Goal: Find contact information: Find contact information

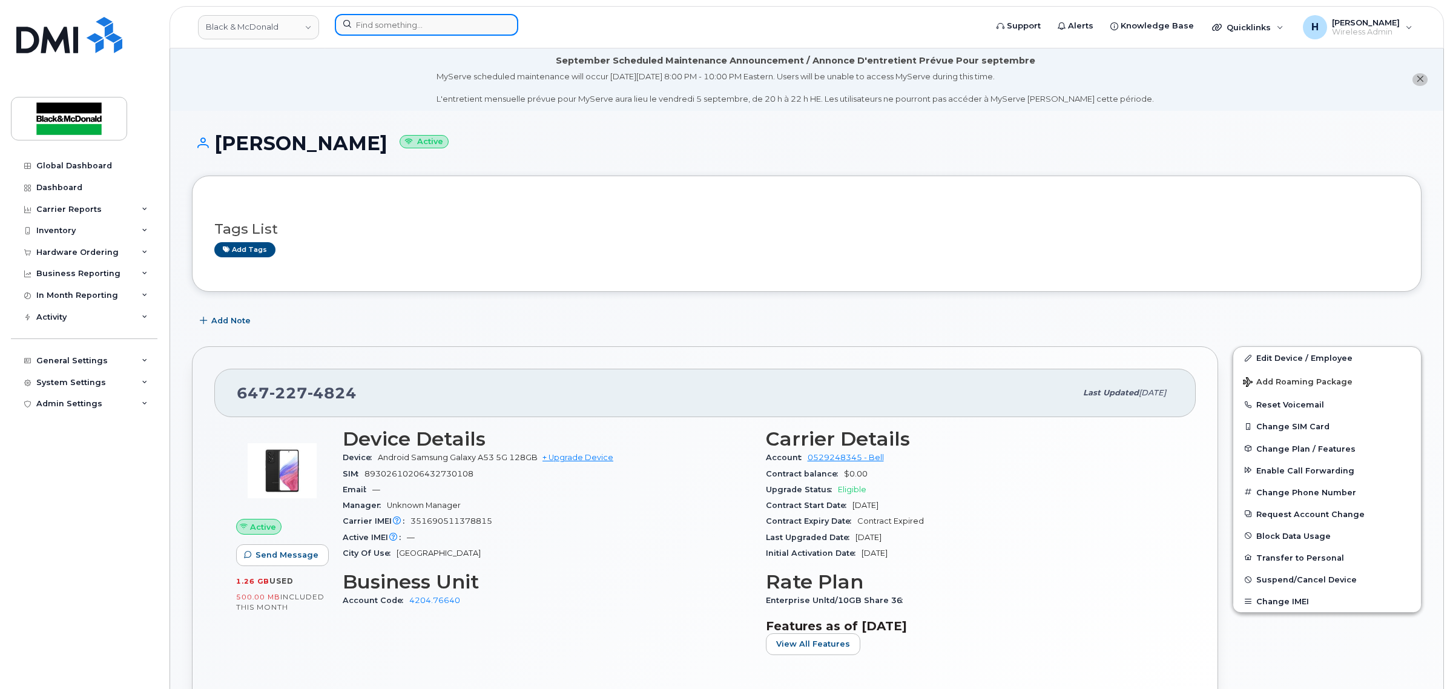
click at [483, 17] on input at bounding box center [426, 25] width 183 height 22
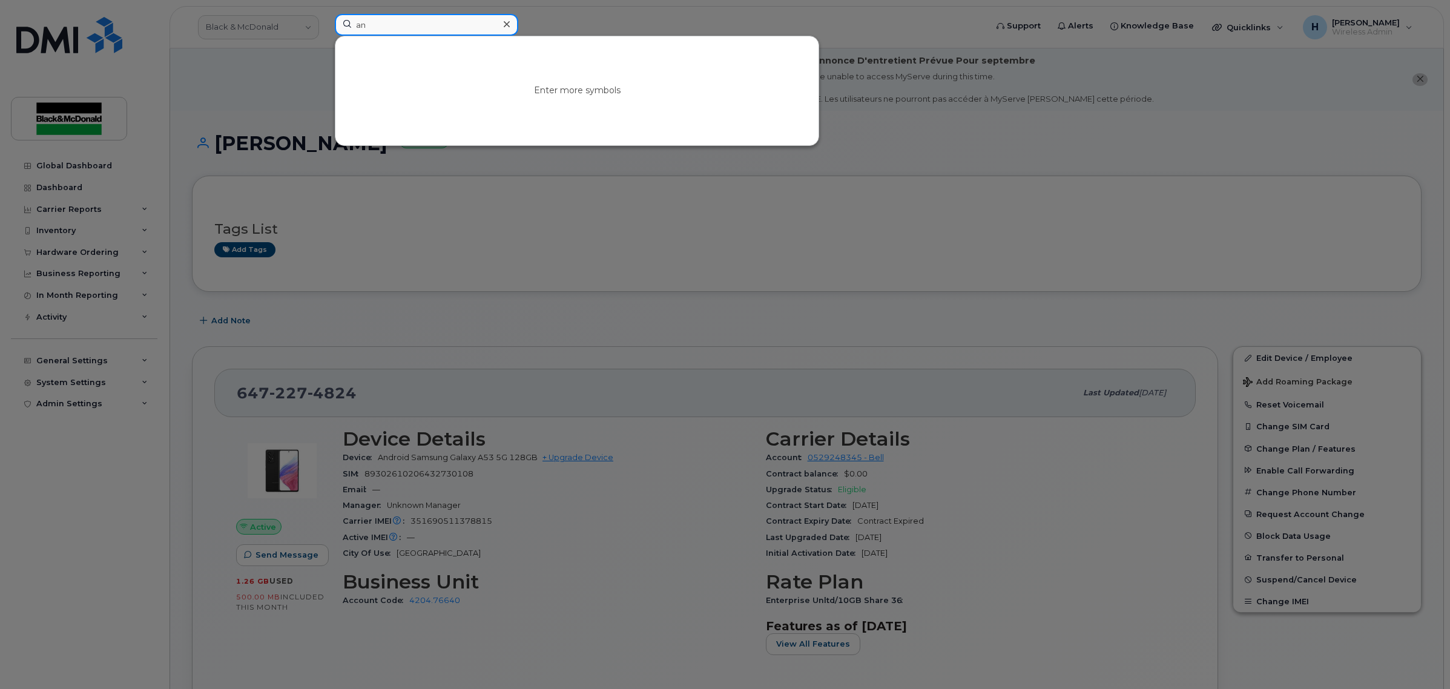
type input "a"
type input "[PERSON_NAME]"
click at [606, 99] on link "Go to Sign In Page" at bounding box center [576, 101] width 93 height 22
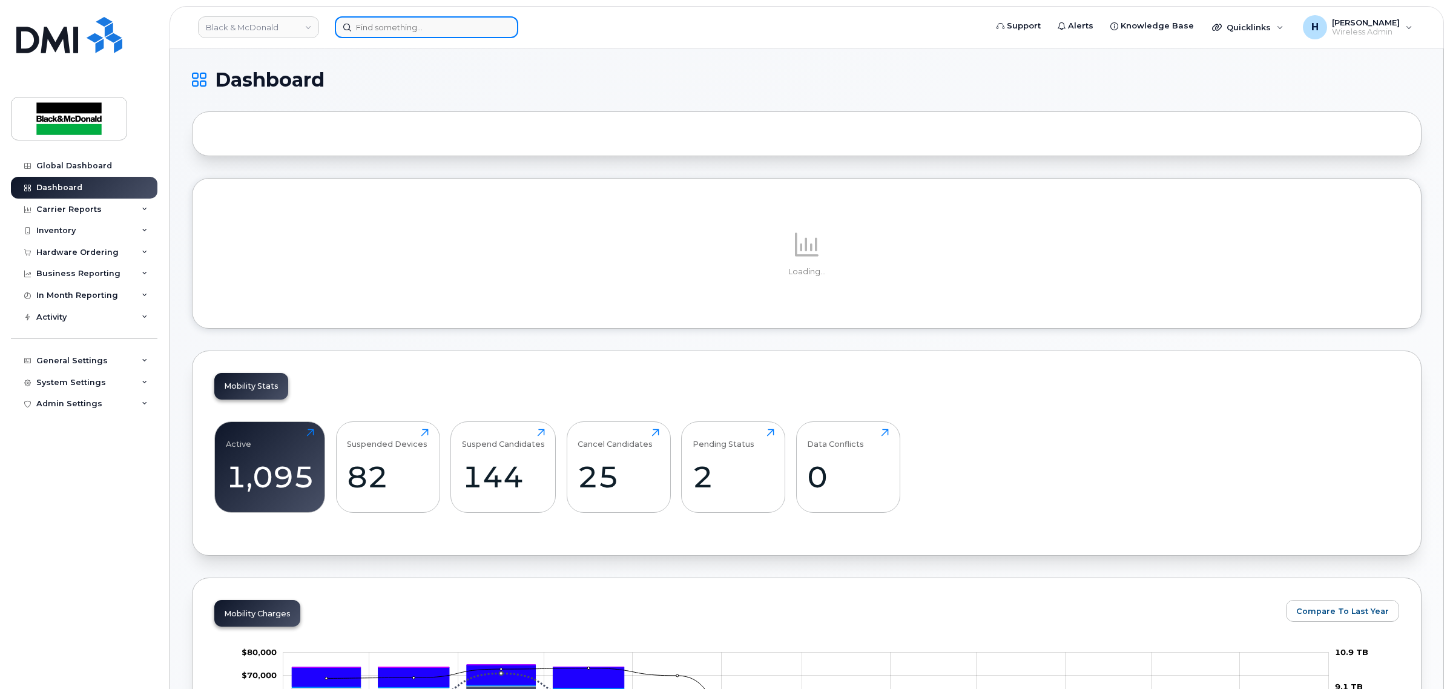
click at [366, 24] on input at bounding box center [426, 27] width 183 height 22
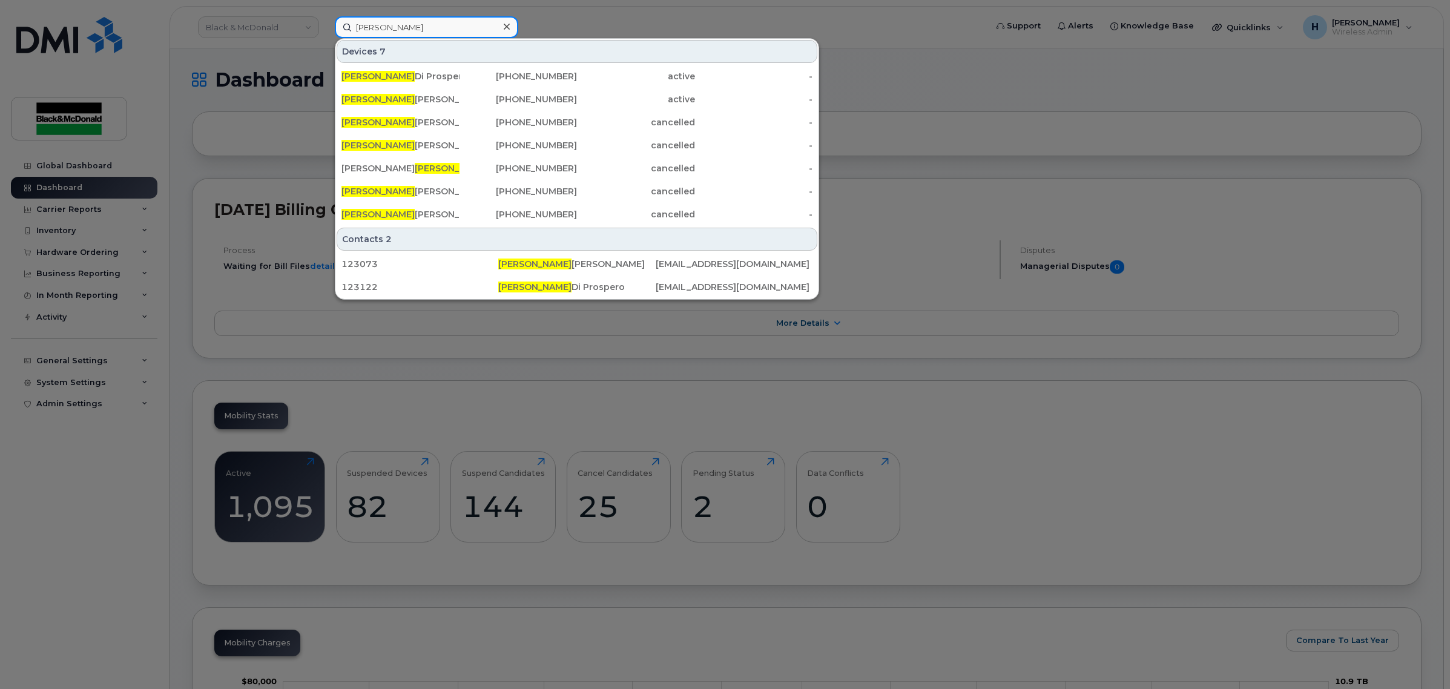
drag, startPoint x: 400, startPoint y: 29, endPoint x: 211, endPoint y: 27, distance: 189.5
click at [325, 27] on div "angelo Devices 7 Angelo Di Prospero 416-676-8283 active - Angelo Castaldo 647-3…" at bounding box center [656, 27] width 663 height 22
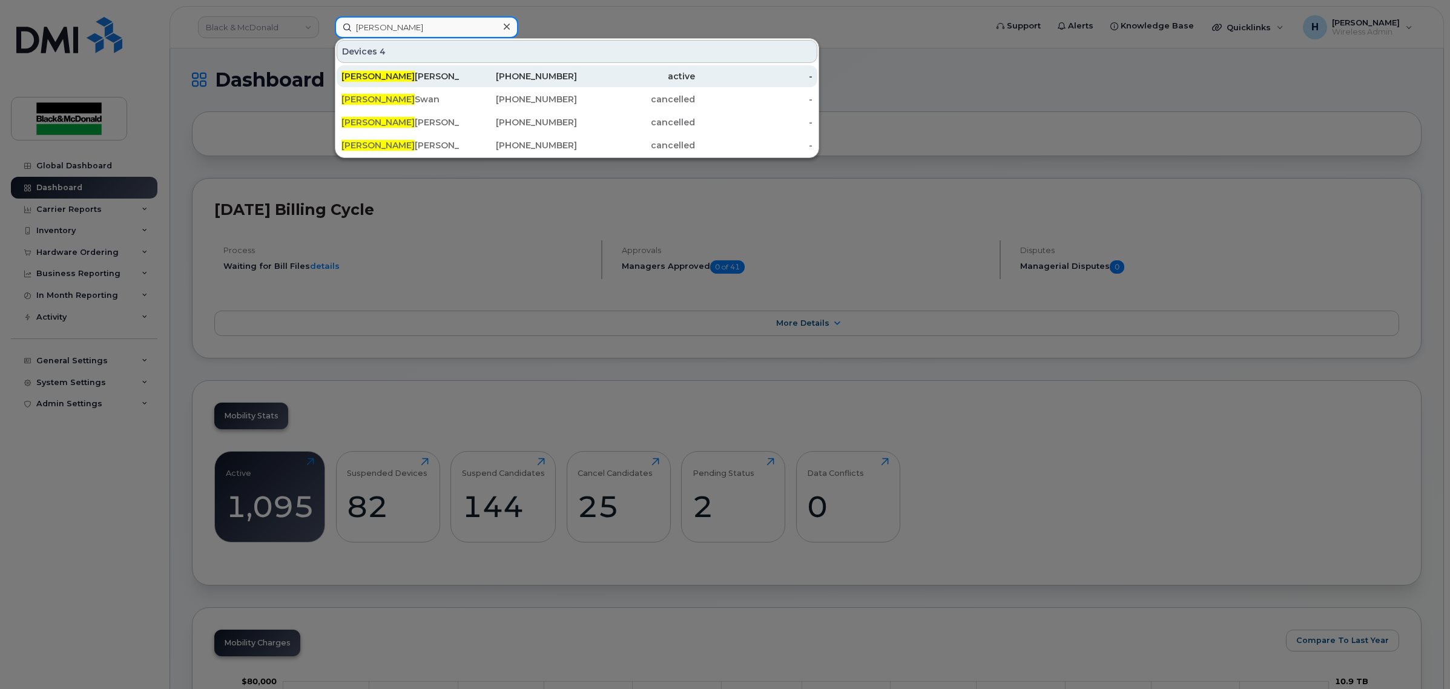
type input "brett"
click at [424, 80] on div "Brett Jennings" at bounding box center [400, 76] width 118 height 12
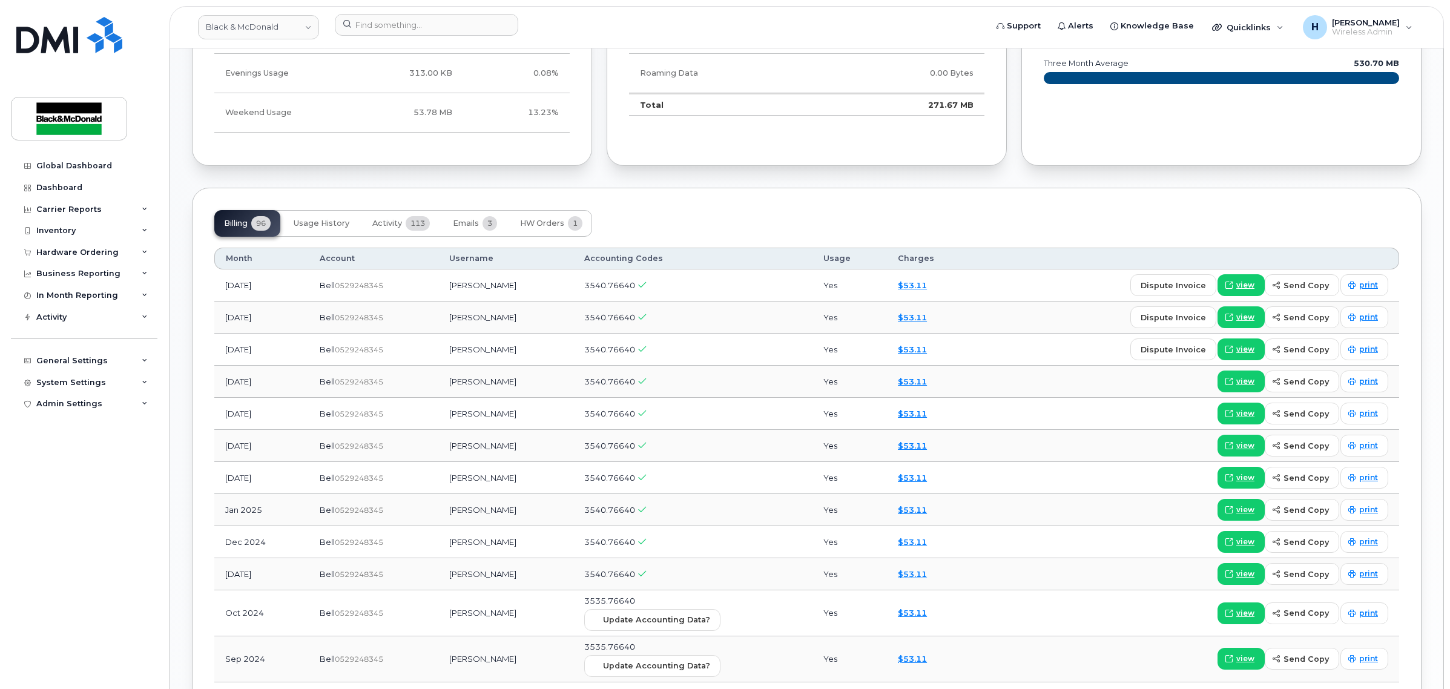
scroll to position [933, 0]
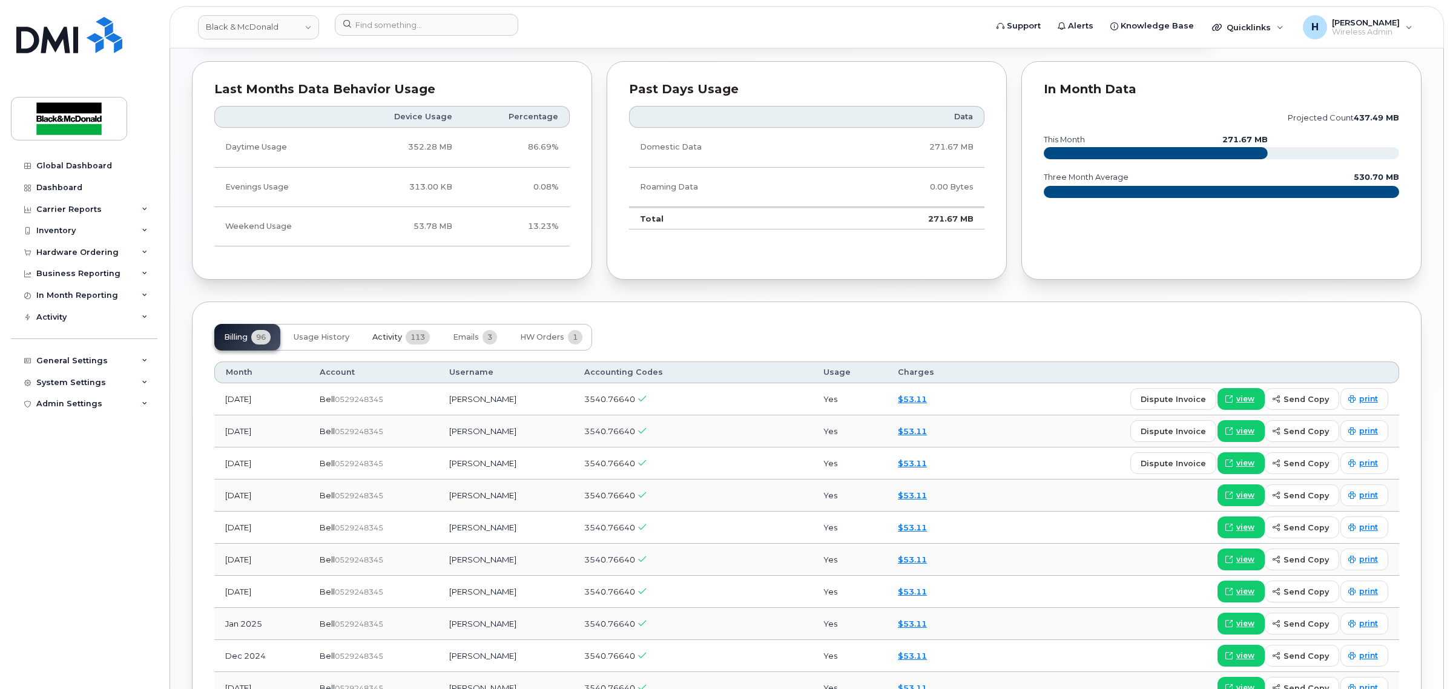
click at [404, 333] on button "Activity 113" at bounding box center [401, 337] width 77 height 27
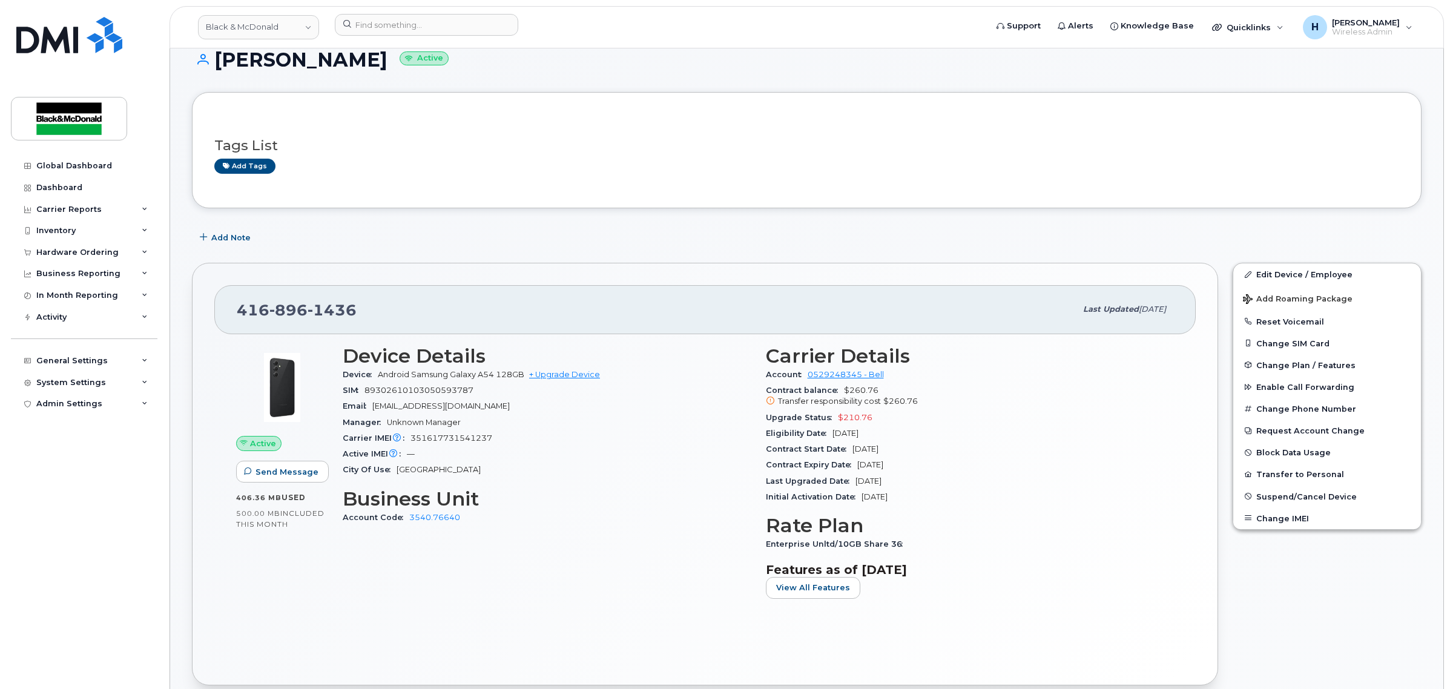
scroll to position [0, 0]
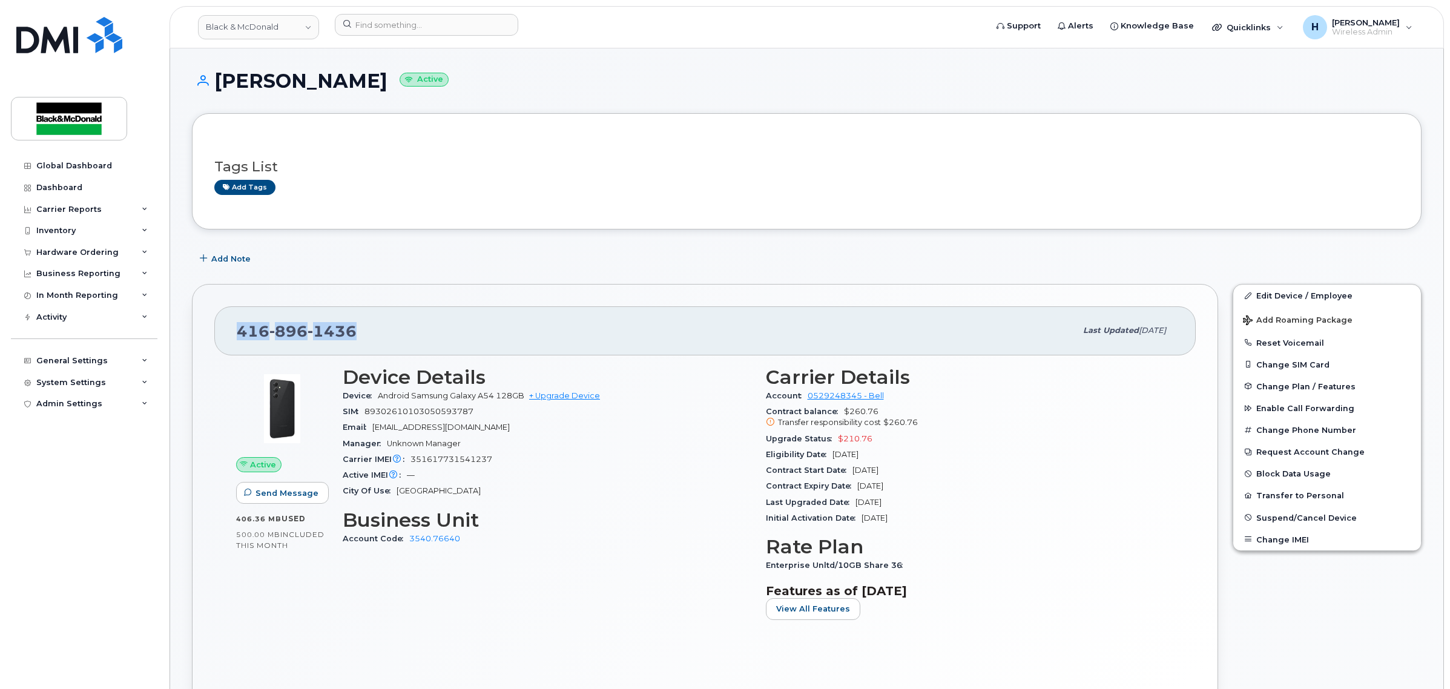
drag, startPoint x: 345, startPoint y: 332, endPoint x: 233, endPoint y: 333, distance: 112.0
click at [233, 333] on div "416 896 1436 Last updated Aug 21, 2025" at bounding box center [704, 330] width 981 height 48
copy span "416 896 1436"
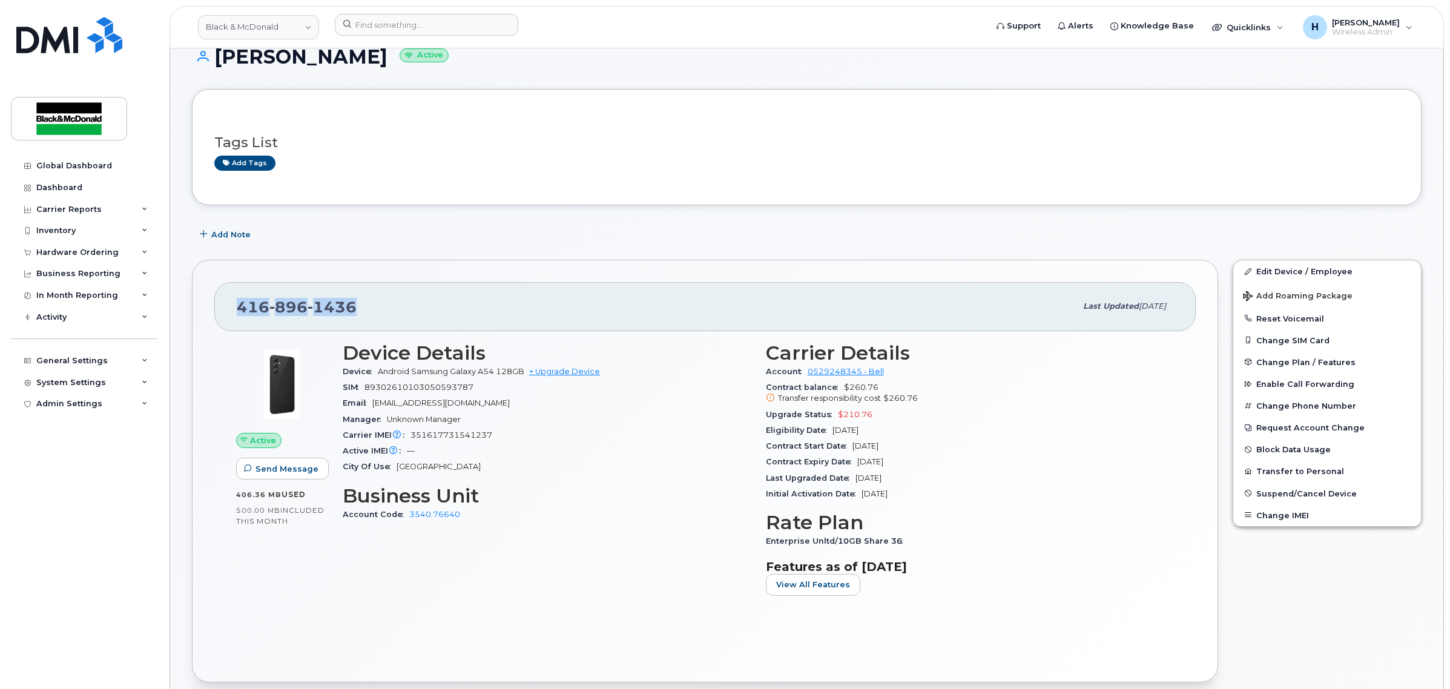
scroll to position [25, 0]
